Goal: Information Seeking & Learning: Learn about a topic

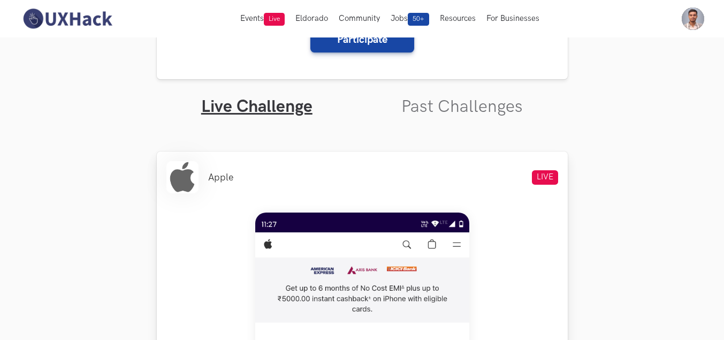
scroll to position [263, 0]
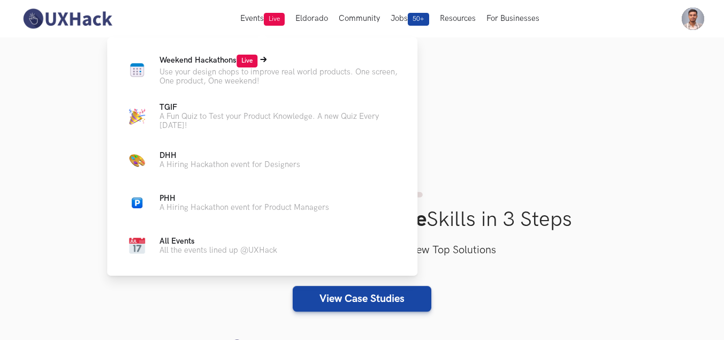
click at [215, 58] on span "Weekend Hackathons Live" at bounding box center [209, 60] width 98 height 9
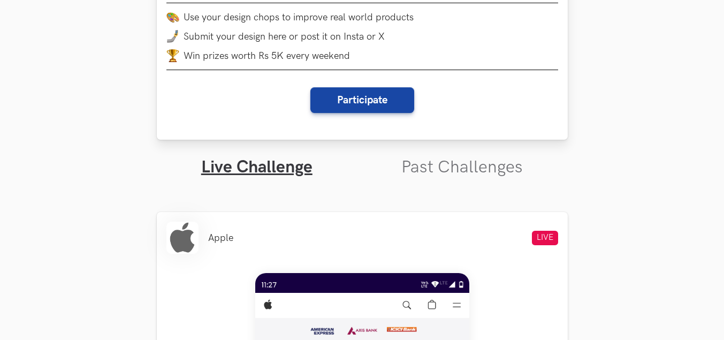
scroll to position [375, 0]
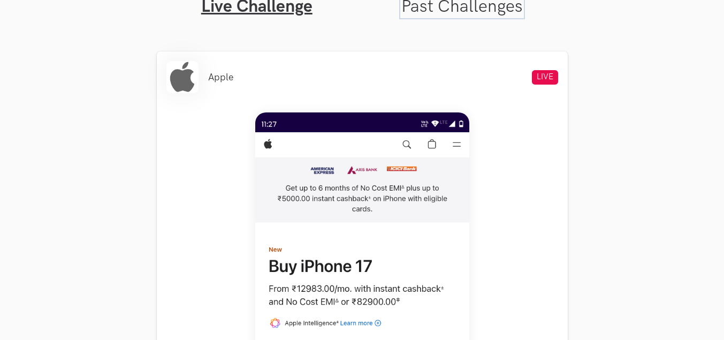
click at [458, 4] on link "Past Challenges" at bounding box center [462, 6] width 122 height 21
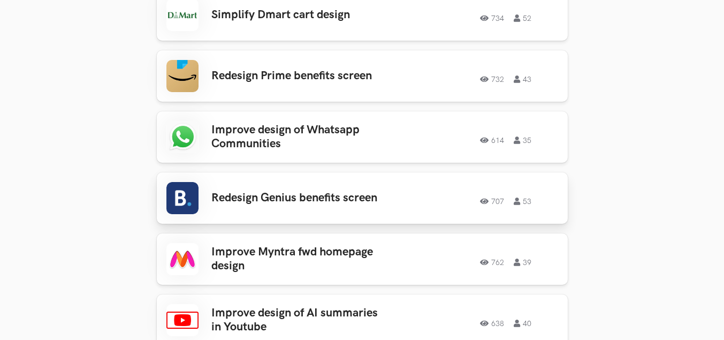
scroll to position [1606, 0]
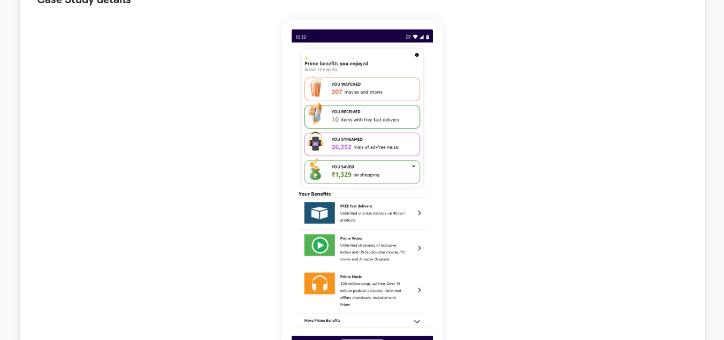
scroll to position [161, 0]
